Goal: Transaction & Acquisition: Book appointment/travel/reservation

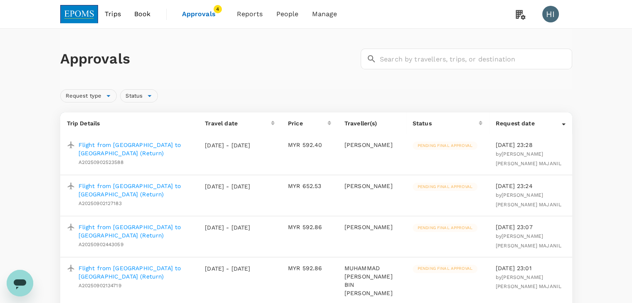
click at [196, 12] on span "Approvals" at bounding box center [203, 14] width 42 height 10
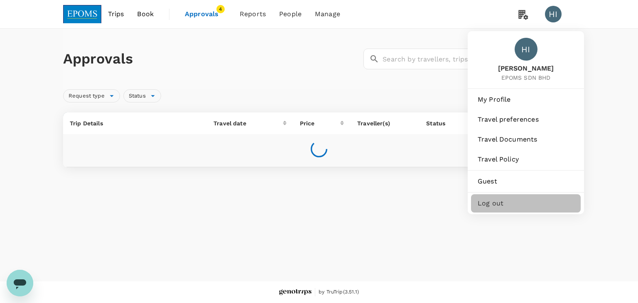
click at [501, 206] on span "Log out" at bounding box center [526, 204] width 96 height 10
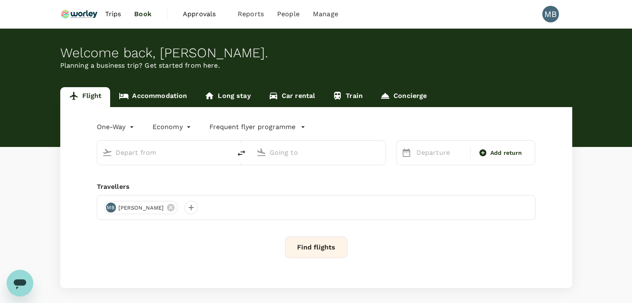
type input "roundtrip"
type input "Kuala Lumpur Intl ([GEOGRAPHIC_DATA])"
type input "Qingdao Liuting Intl (TAO)"
